Goal: Information Seeking & Learning: Find specific fact

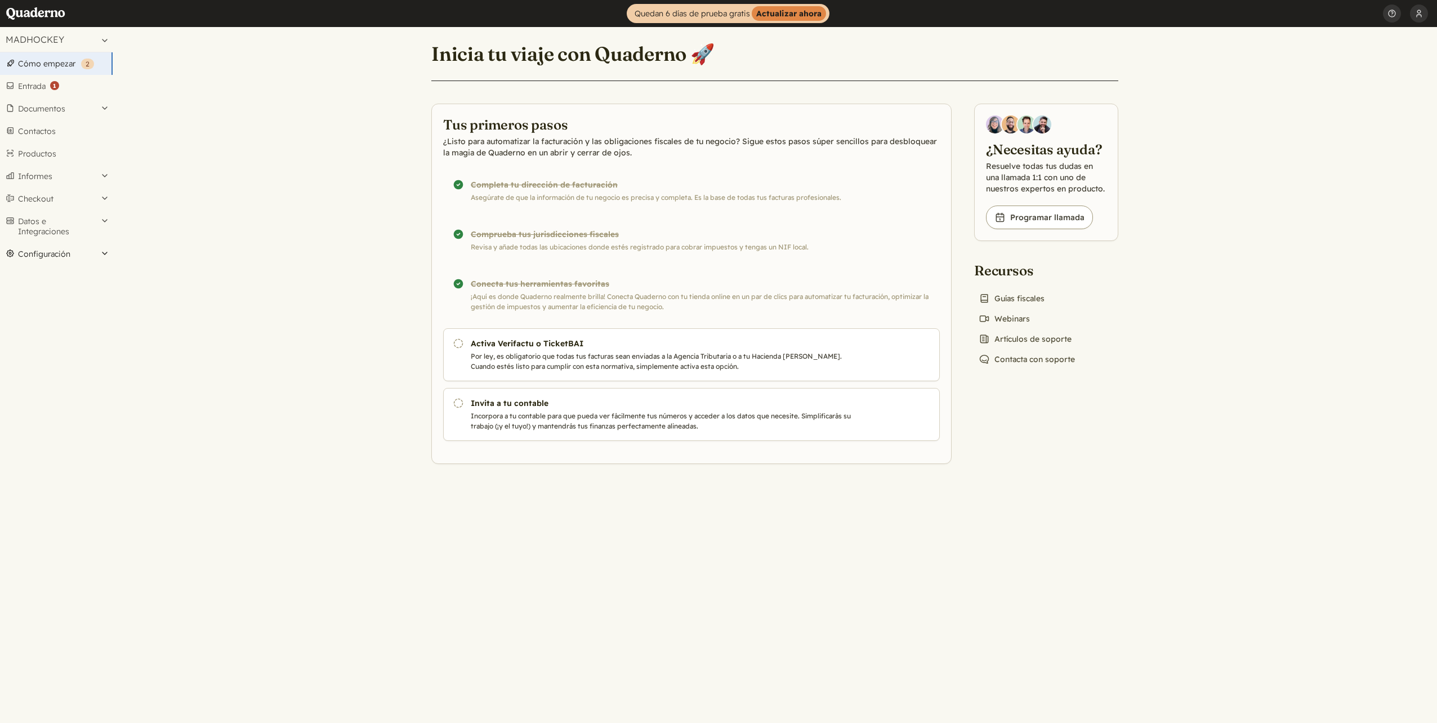
click at [90, 253] on button "Configuración" at bounding box center [56, 254] width 113 height 23
click at [1399, 15] on button "Ayuda" at bounding box center [1392, 13] width 18 height 27
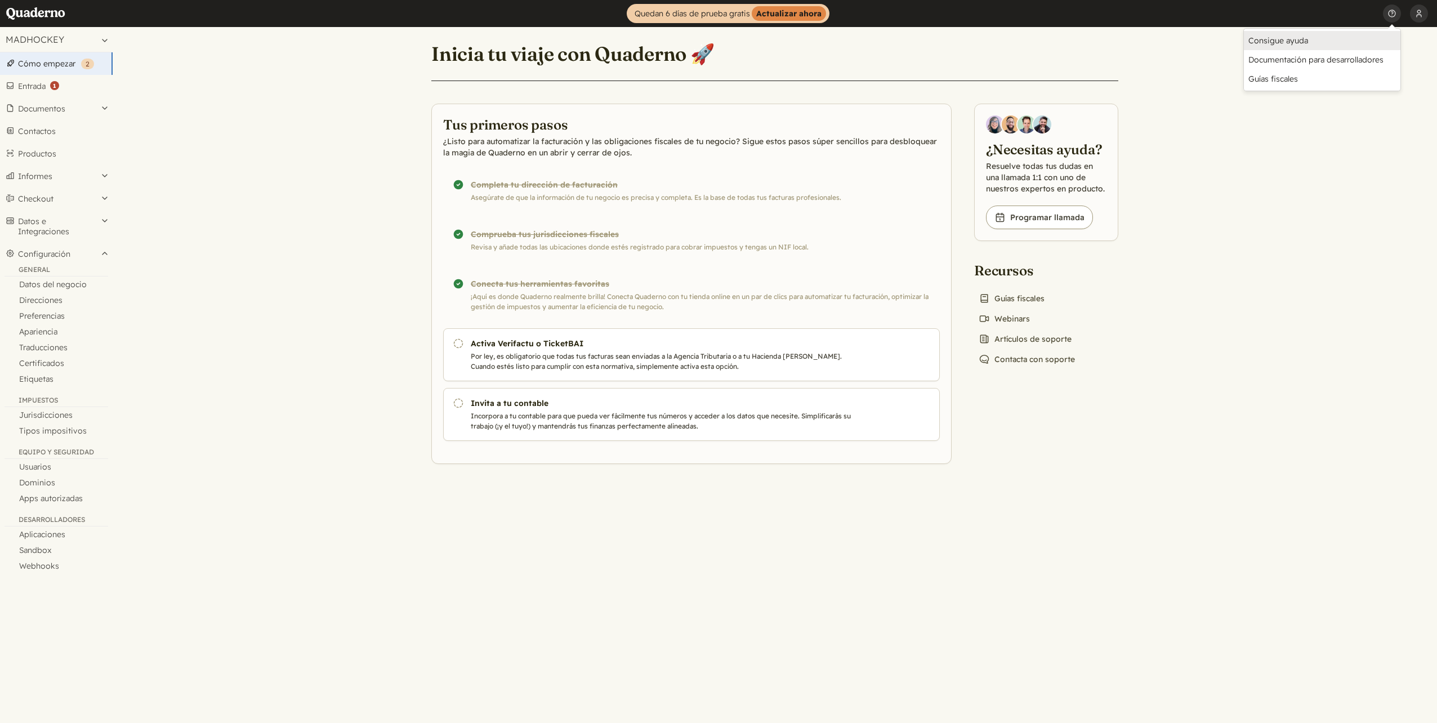
click at [1316, 41] on link "Consigue ayuda" at bounding box center [1322, 40] width 157 height 19
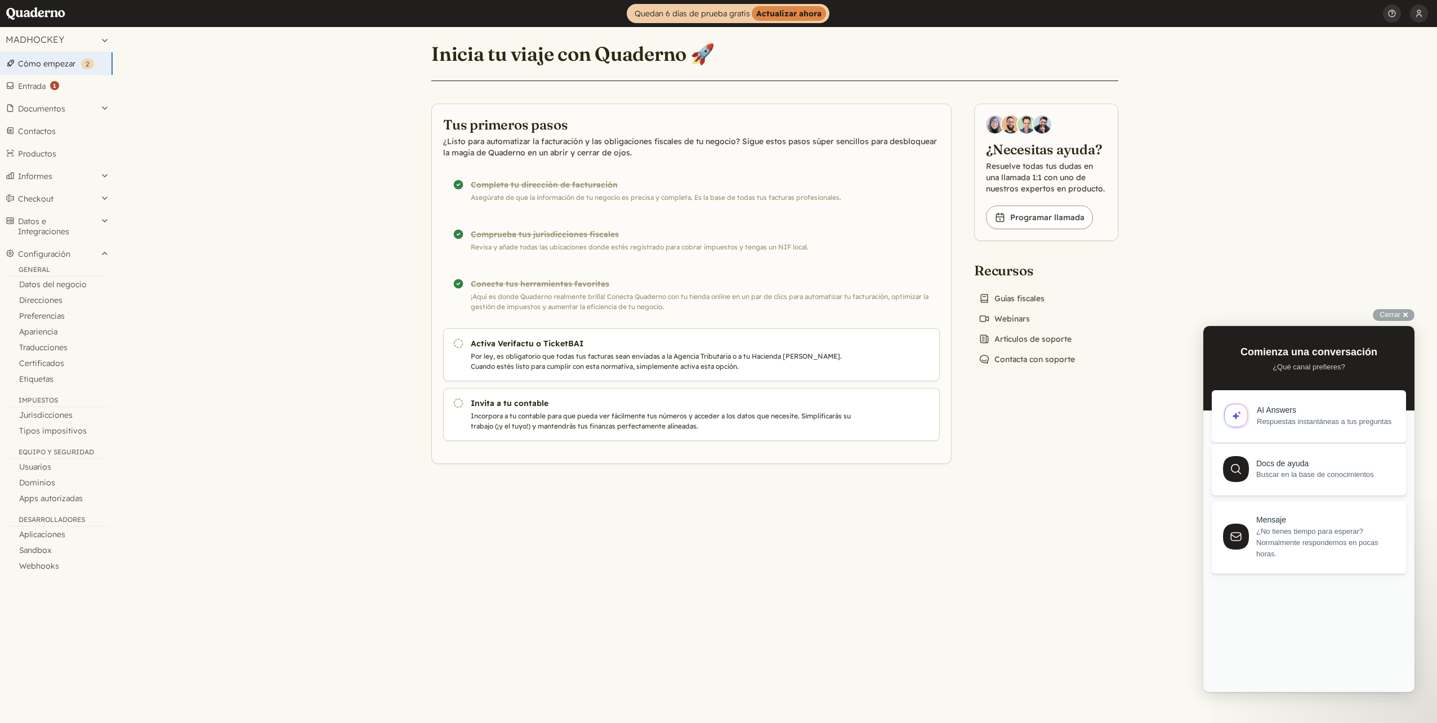
click at [1272, 475] on span "Buscar en la base de conocimientos" at bounding box center [1325, 474] width 137 height 11
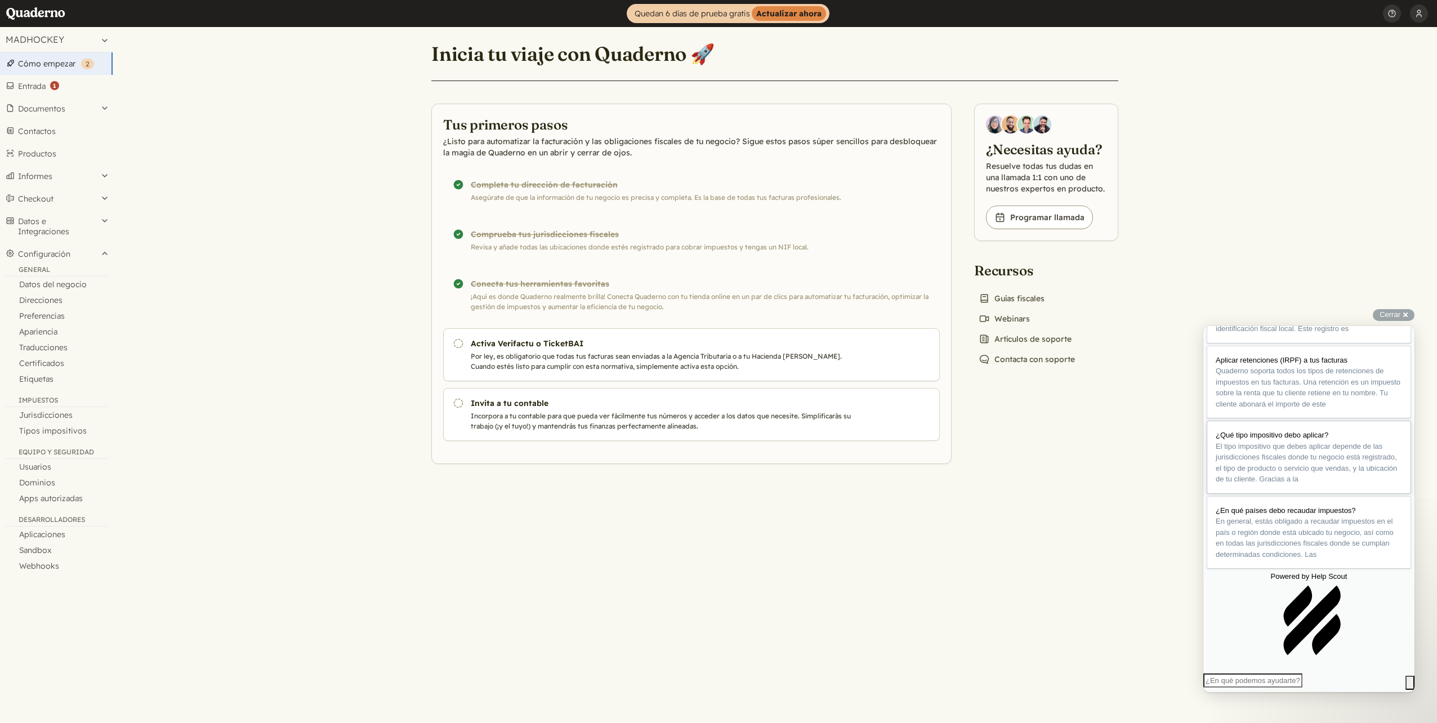
scroll to position [195, 0]
type input "recibos"
click button "search" at bounding box center [1410, 683] width 9 height 15
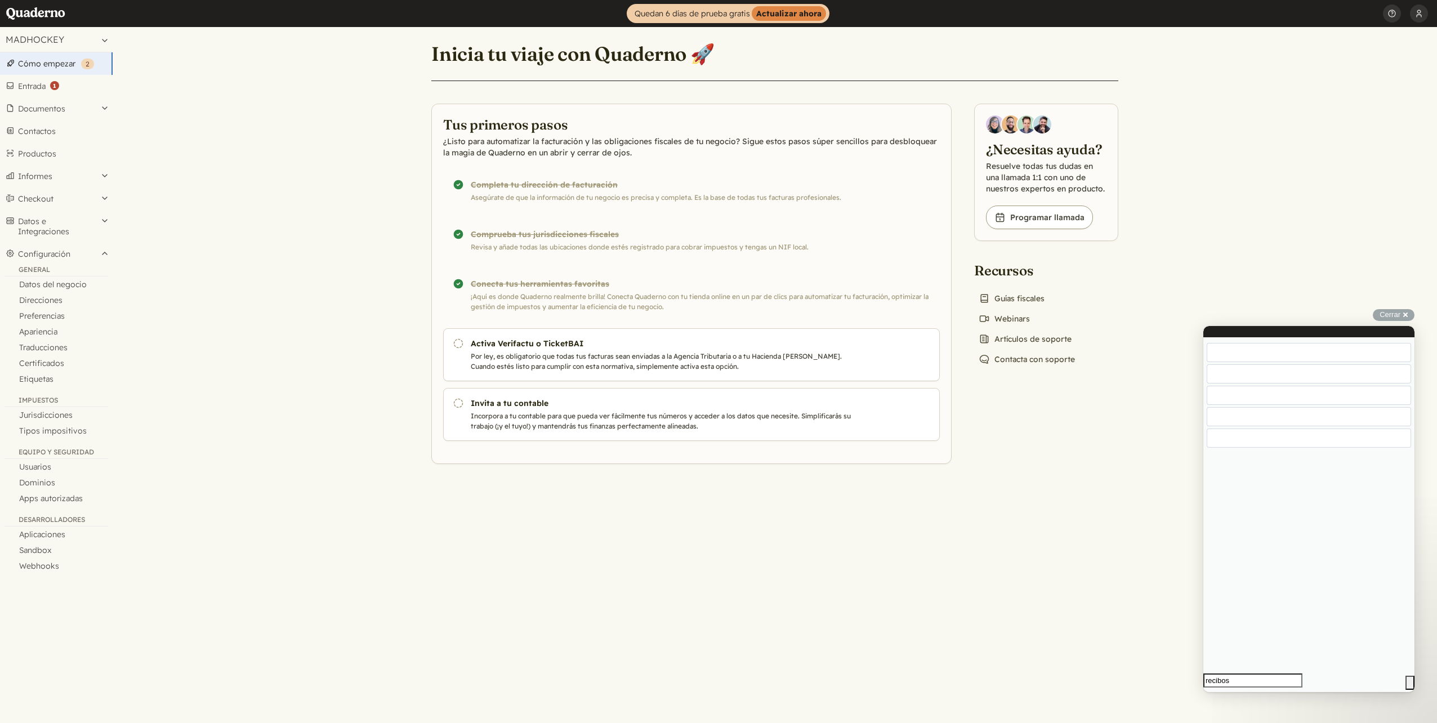
scroll to position [1, 0]
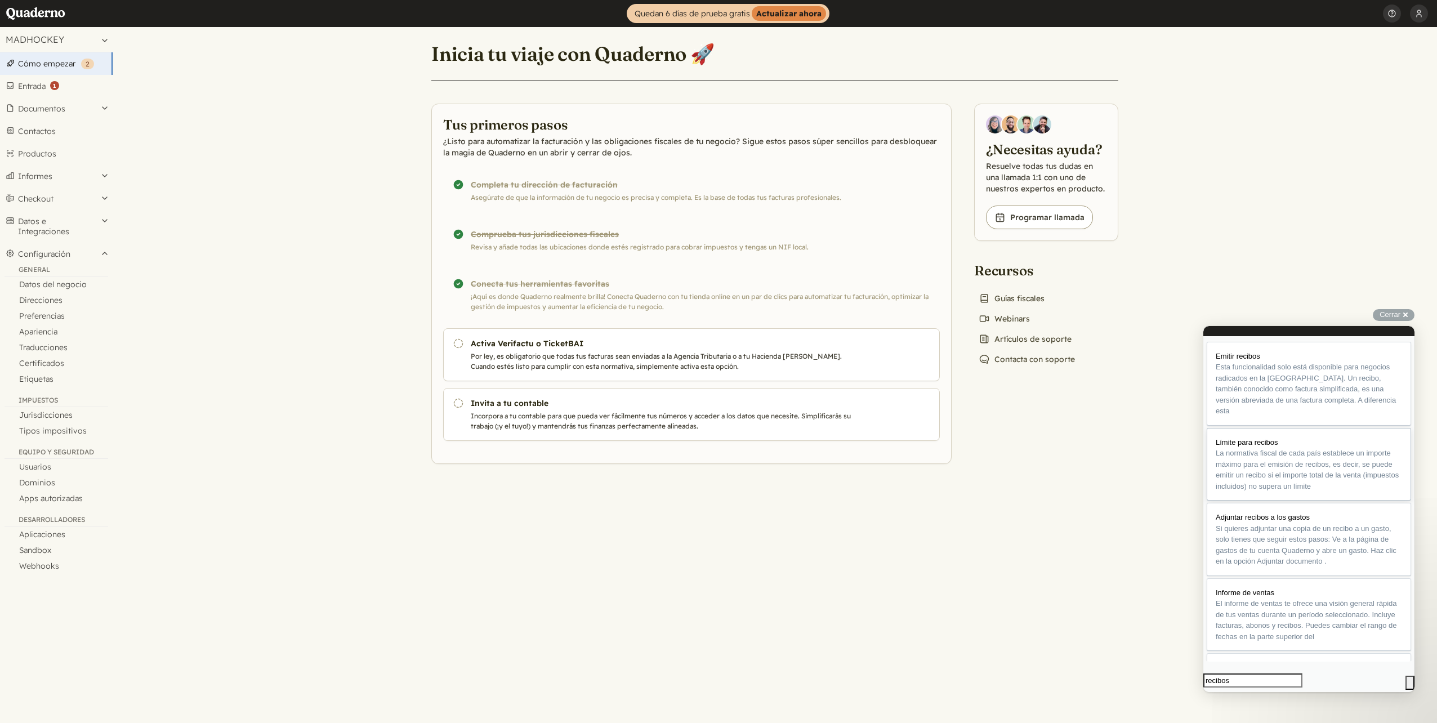
click at [1342, 491] on span "La normativa fiscal de cada país establece un importe máximo para el emisión de…" at bounding box center [1307, 470] width 183 height 42
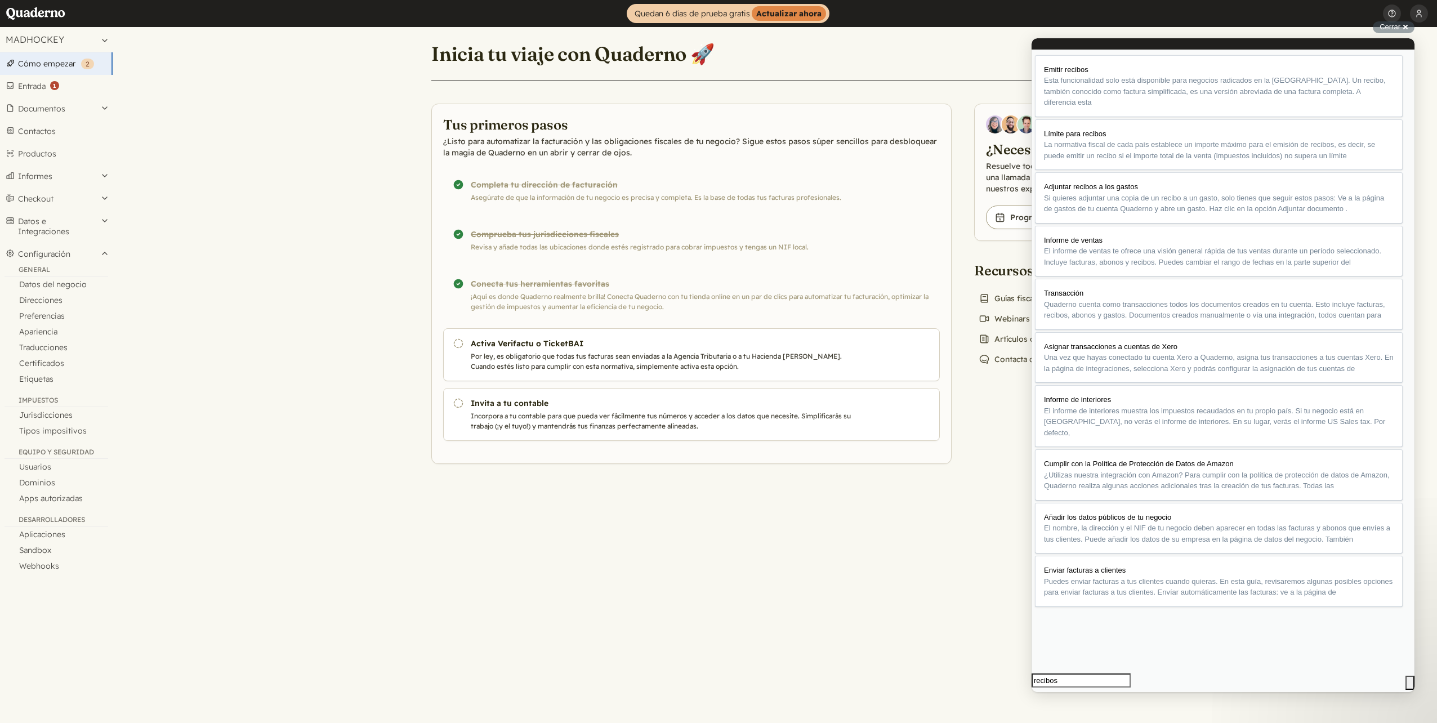
scroll to position [62, 0]
drag, startPoint x: 1052, startPoint y: 149, endPoint x: 1187, endPoint y: 259, distance: 175.0
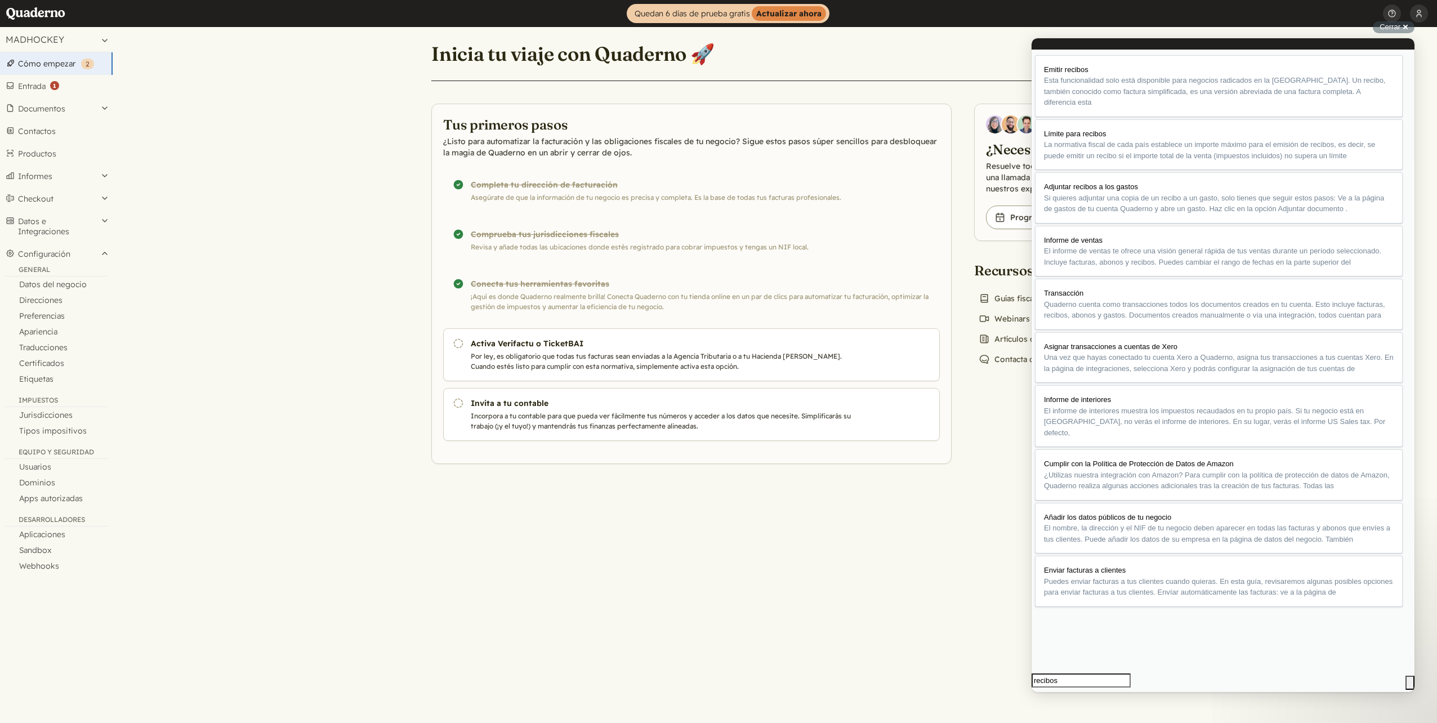
drag, startPoint x: 1187, startPoint y: 259, endPoint x: 1156, endPoint y: 255, distance: 31.2
drag, startPoint x: 1246, startPoint y: 216, endPoint x: 1287, endPoint y: 215, distance: 40.6
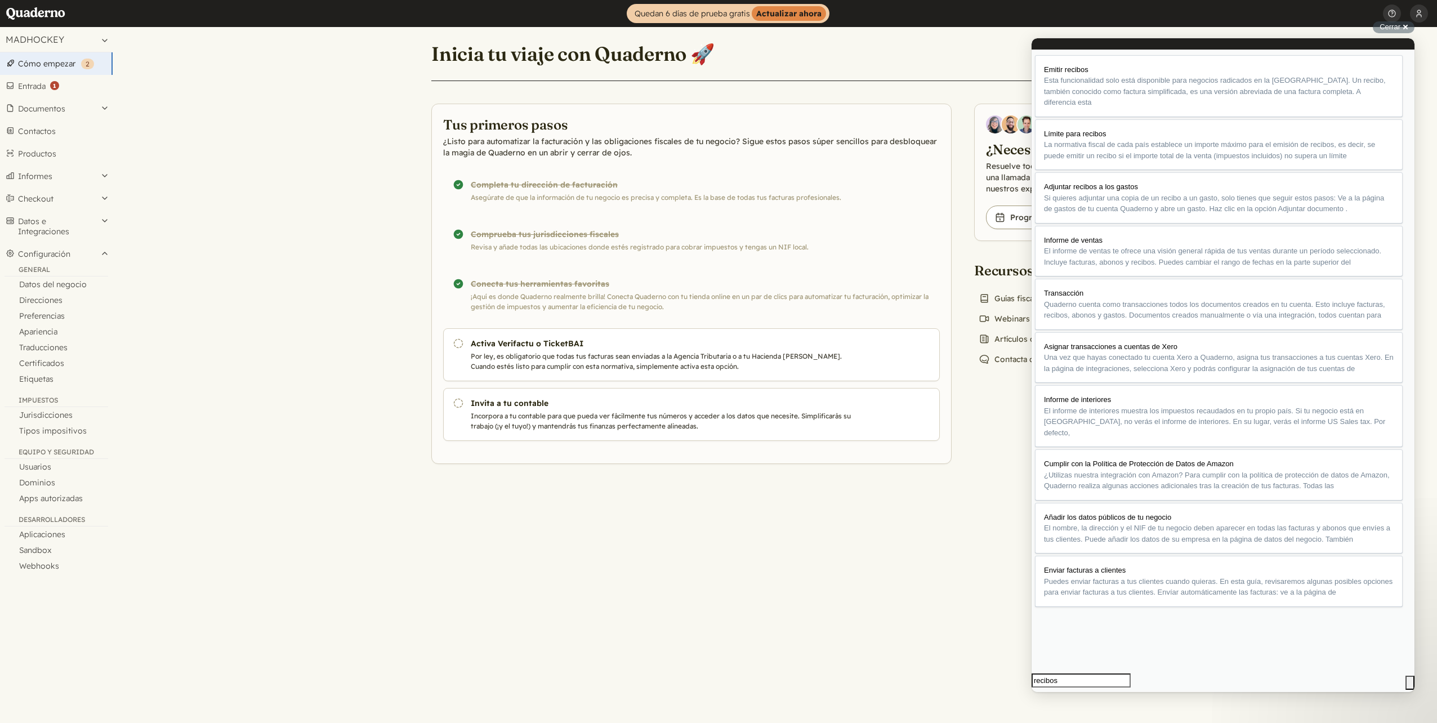
drag, startPoint x: 1260, startPoint y: 546, endPoint x: 1245, endPoint y: 552, distance: 15.9
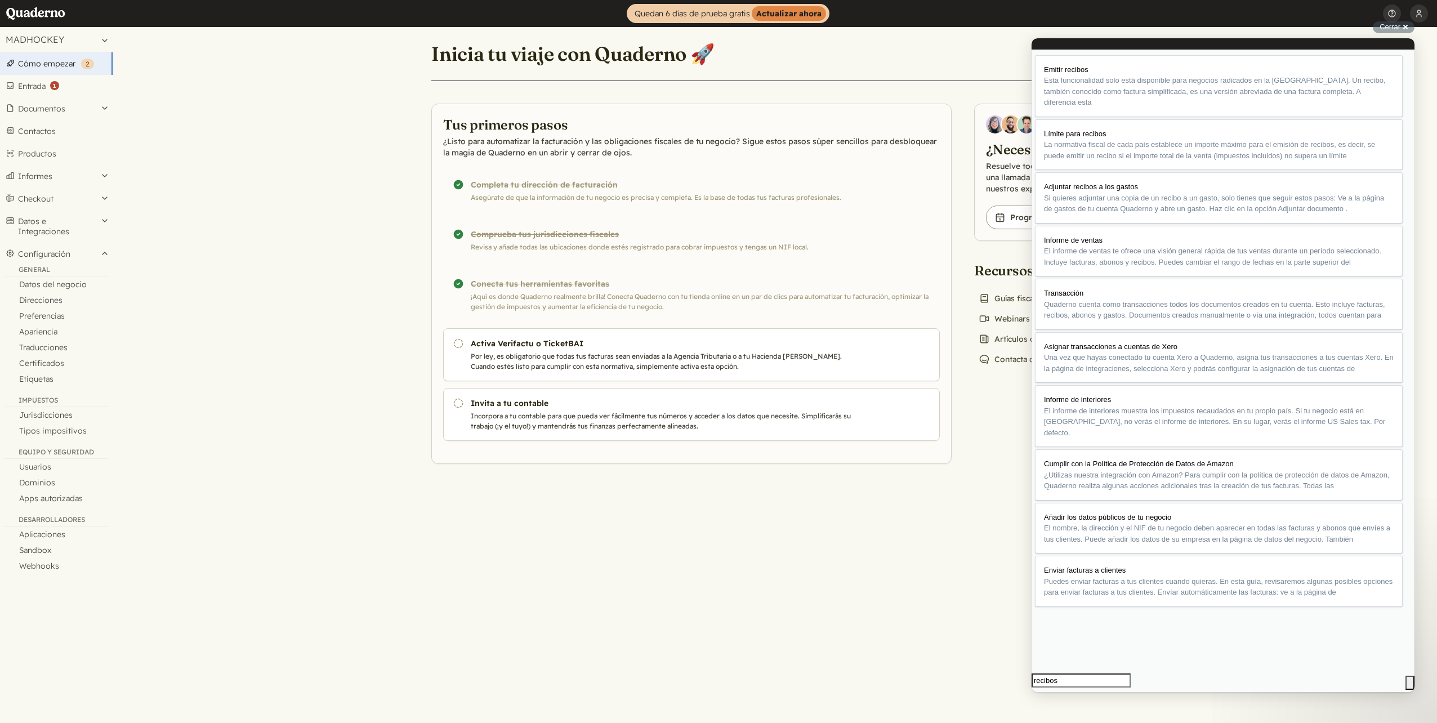
click at [996, 408] on div "Inicia tu viaje con Quaderno 🚀 Tus primeros pasos ¿Listo para automatizar la fa…" at bounding box center [775, 245] width 714 height 437
drag, startPoint x: 1392, startPoint y: 57, endPoint x: 2420, endPoint y: 102, distance: 1029.5
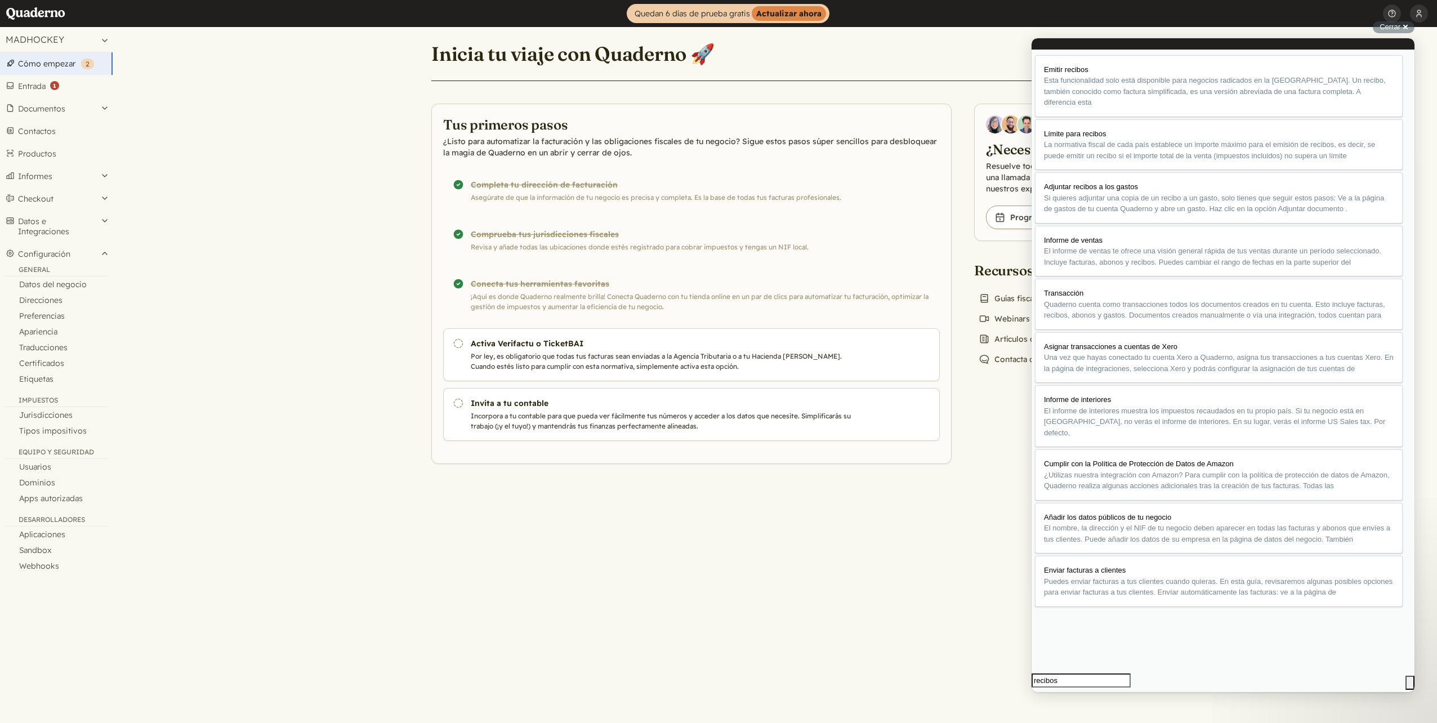
click at [1041, 693] on button "Close" at bounding box center [1036, 700] width 9 height 15
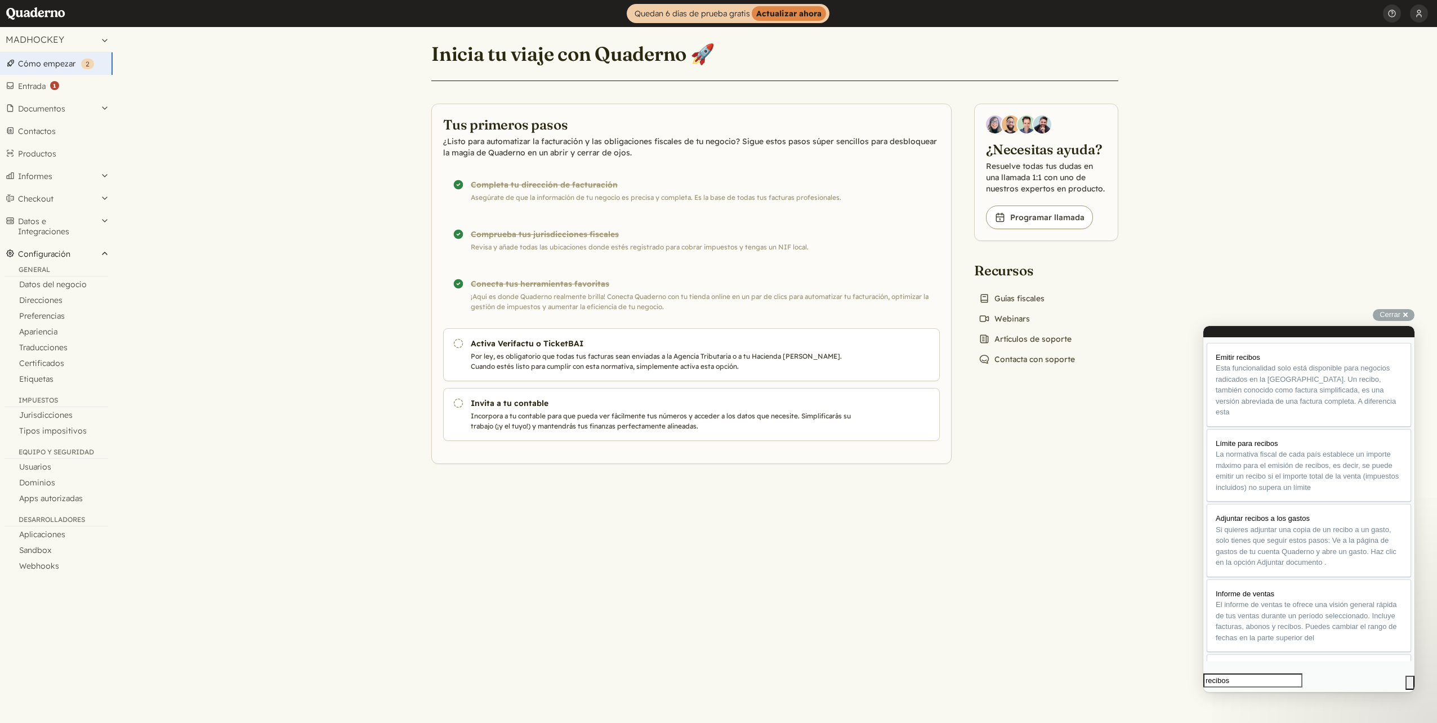
click at [105, 252] on button "Configuración" at bounding box center [56, 254] width 113 height 23
click at [105, 223] on button "Datos e Integraciones" at bounding box center [56, 226] width 113 height 33
click at [99, 199] on button "Checkout" at bounding box center [56, 199] width 113 height 23
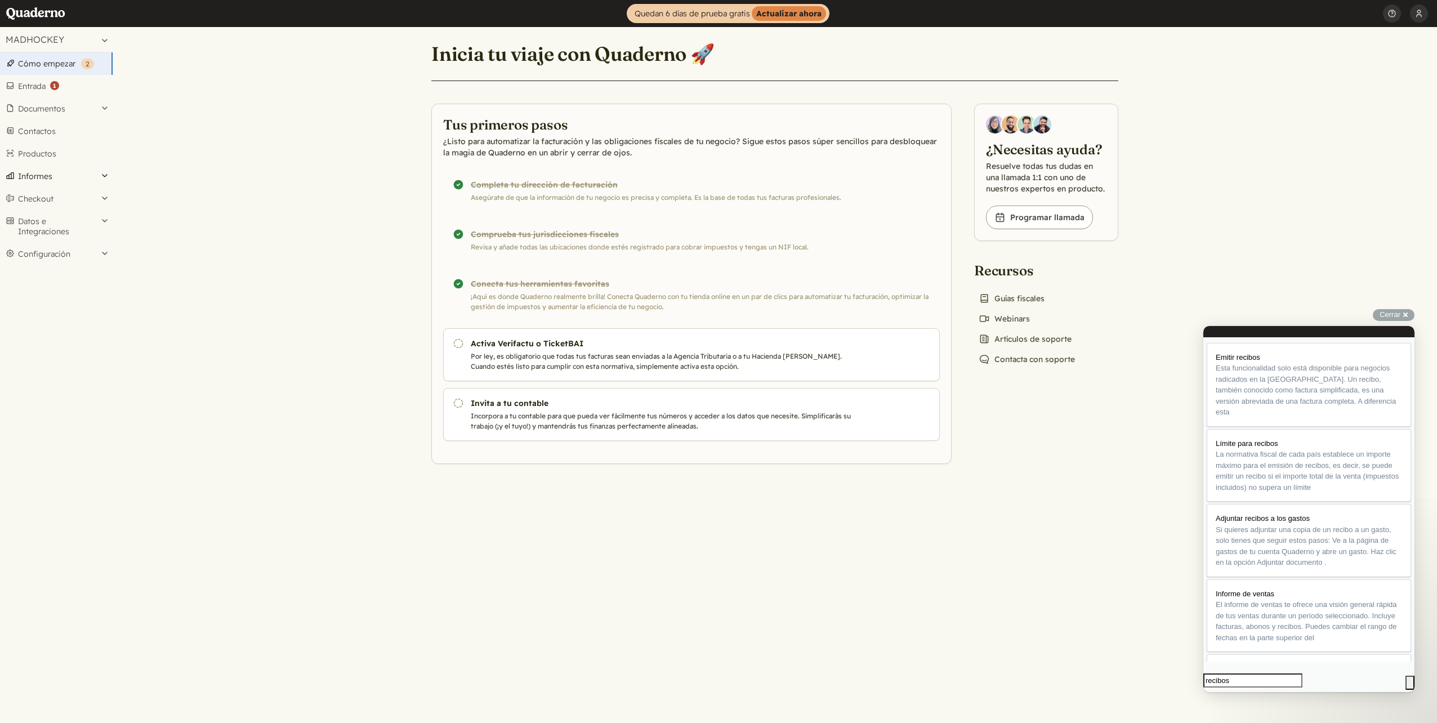
click at [104, 177] on button "Informes" at bounding box center [56, 176] width 113 height 23
click at [102, 177] on button "Informes" at bounding box center [56, 176] width 113 height 23
click at [37, 86] on link "Entrada ( 1 )" at bounding box center [56, 86] width 113 height 23
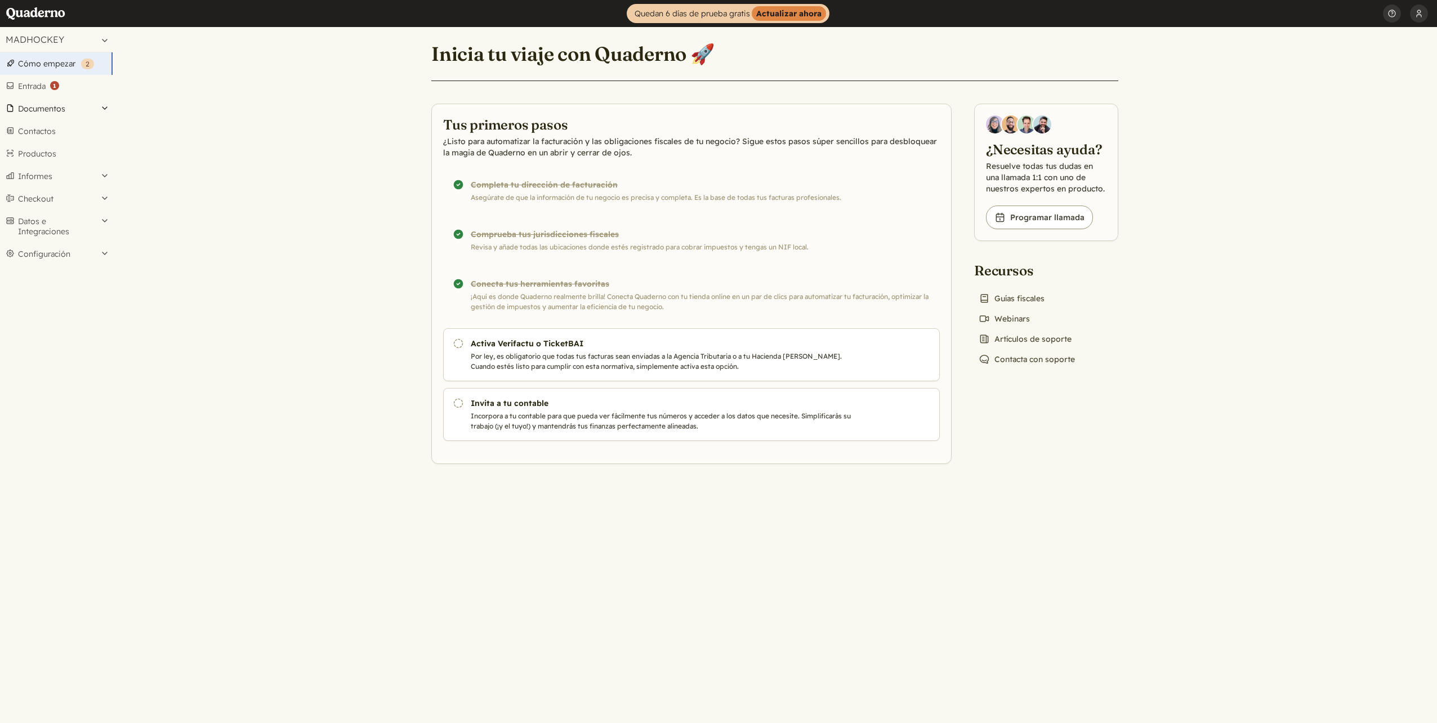
click at [43, 107] on button "Documentos" at bounding box center [56, 108] width 113 height 23
click at [35, 168] on link "Recurrentes" at bounding box center [56, 171] width 113 height 16
